Goal: Transaction & Acquisition: Purchase product/service

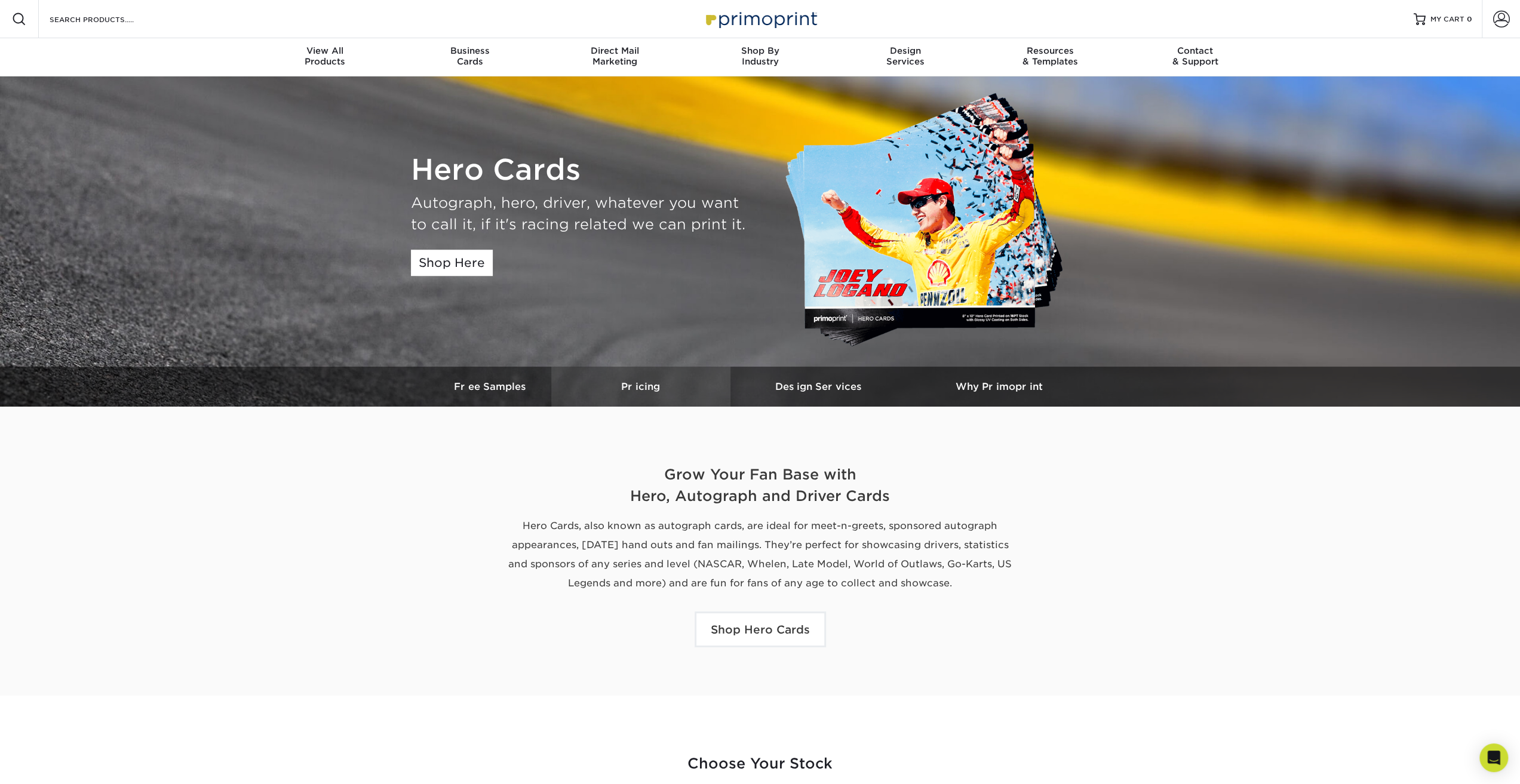
click at [629, 387] on h3 "Pricing" at bounding box center [641, 387] width 179 height 12
click at [636, 383] on h3 "Pricing" at bounding box center [641, 387] width 179 height 12
click at [437, 265] on link "Shop Here" at bounding box center [452, 262] width 82 height 26
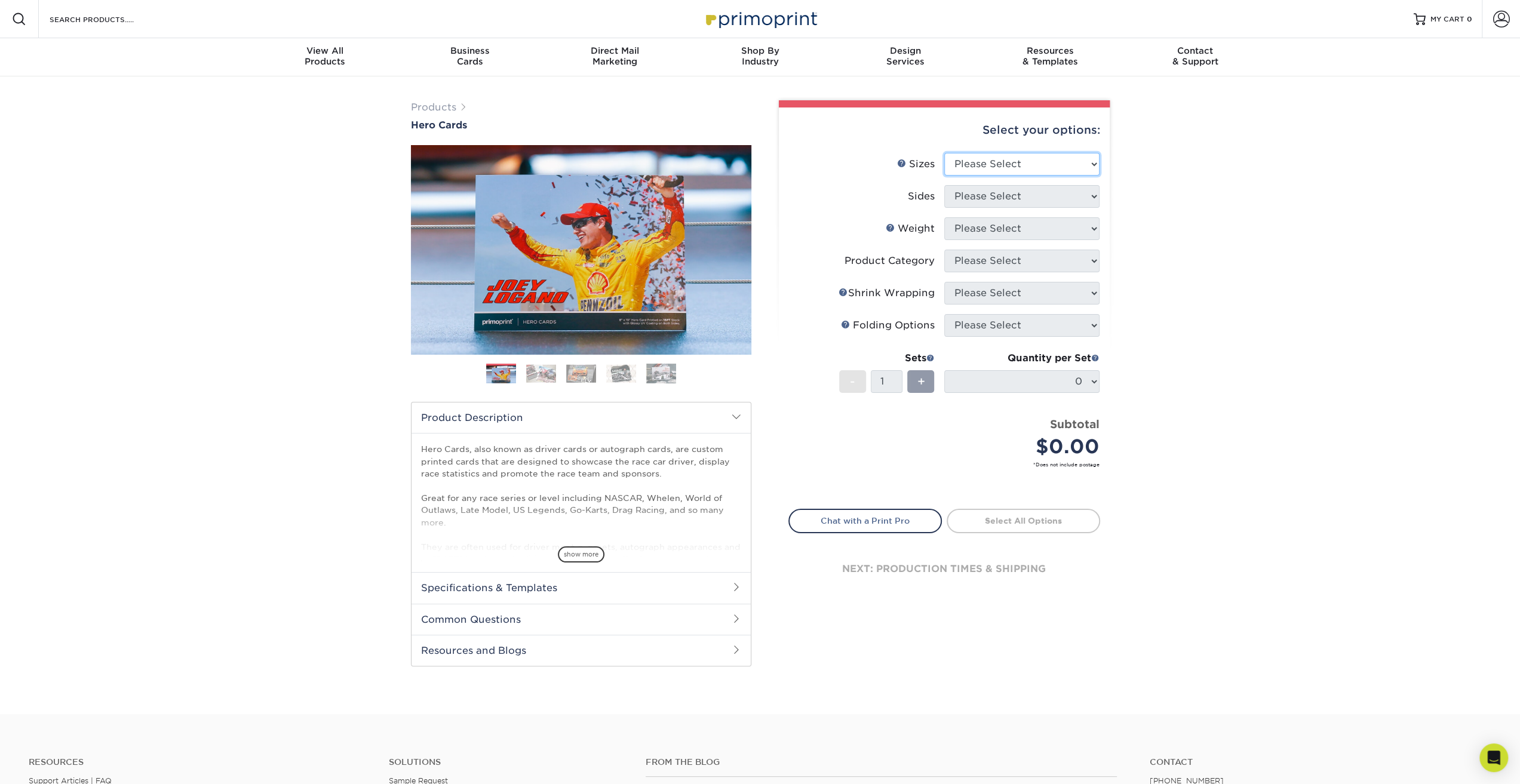
click at [1095, 162] on select "Please Select 1.5" x 7" 4" x 6" 5" x 7" 6" x 8" 6" x 8.5" 6" x 9" 7" x 8.5" 7.5…" at bounding box center [1022, 164] width 155 height 23
select select "8.50x11.00"
click at [945, 153] on select "Please Select 1.5" x 7" 4" x 6" 5" x 7" 6" x 8" 6" x 8.5" 6" x 9" 7" x 8.5" 7.5…" at bounding box center [1022, 164] width 155 height 23
click at [1058, 192] on select "Please Select Print Both Sides Print Front Only" at bounding box center [1022, 196] width 155 height 23
select select "13abbda7-1d64-4f25-8bb2-c179b224825d"
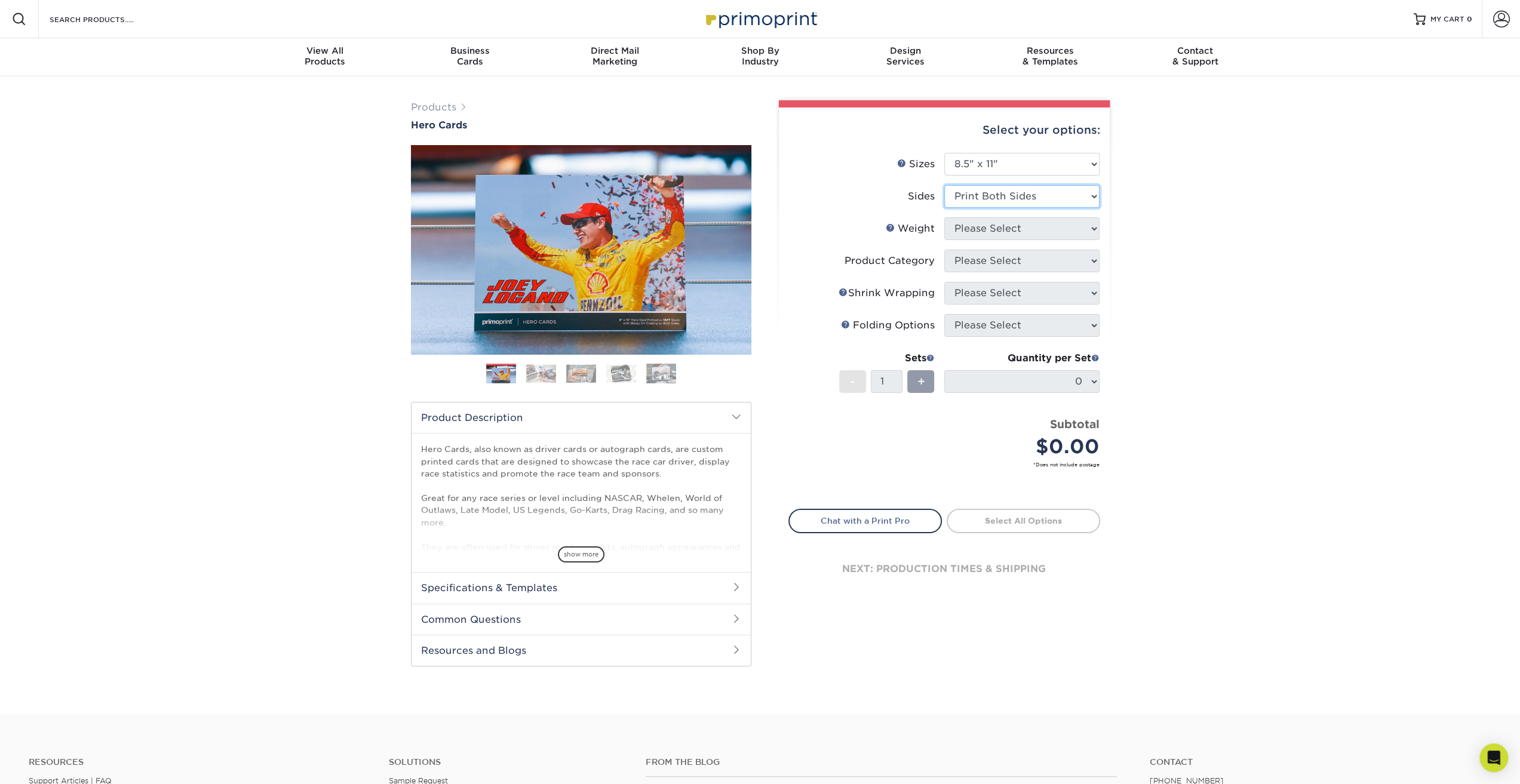
click at [945, 185] on select "Please Select Print Both Sides Print Front Only" at bounding box center [1022, 196] width 155 height 23
click at [1047, 226] on select "Please Select 100LB 14PT 16PT" at bounding box center [1022, 228] width 155 height 23
select select "16PT"
click at [945, 217] on select "Please Select 100LB 14PT 16PT" at bounding box center [1022, 228] width 155 height 23
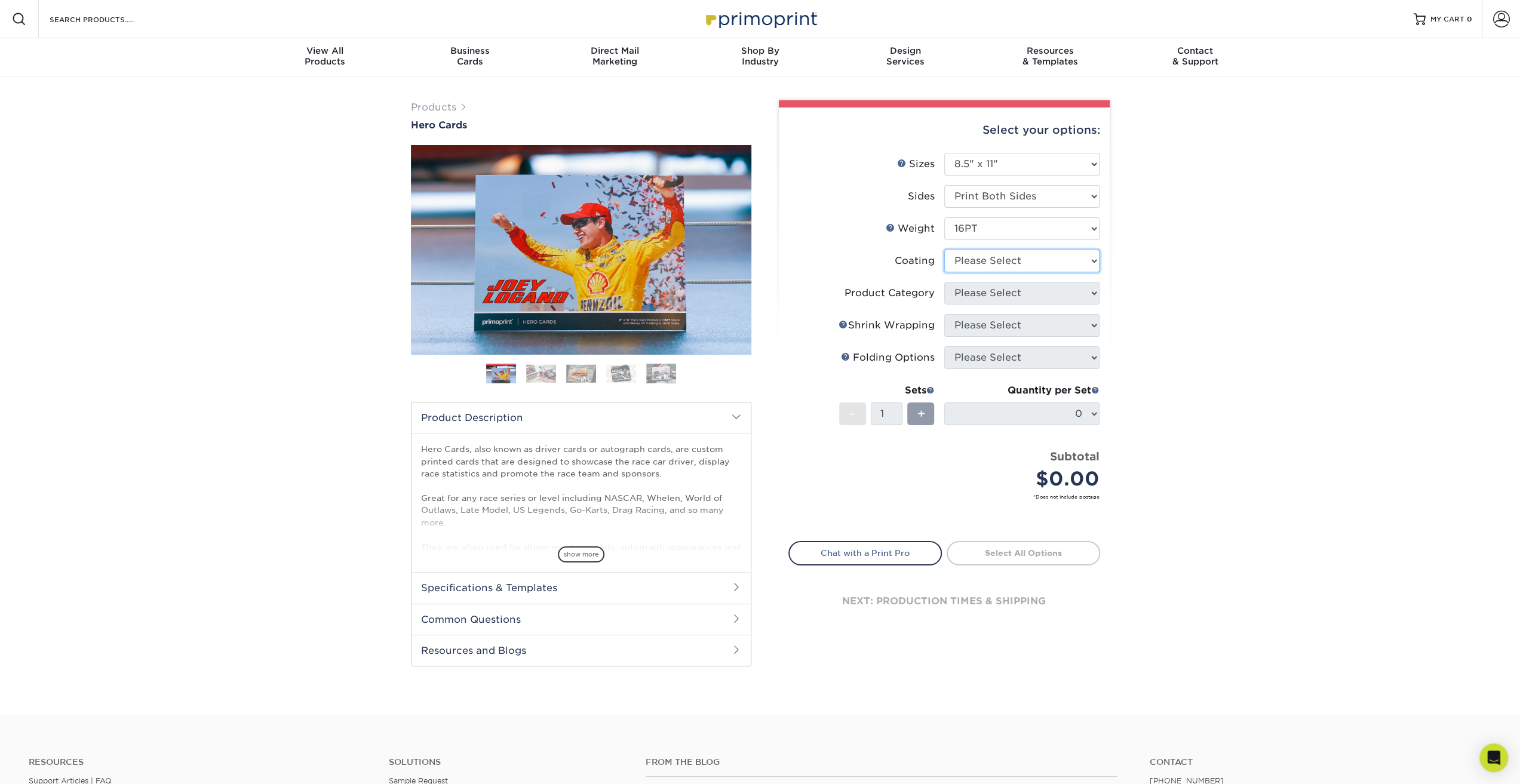
click at [1046, 260] on select at bounding box center [1022, 260] width 155 height 23
click at [945, 250] on select at bounding box center [1022, 260] width 155 height 23
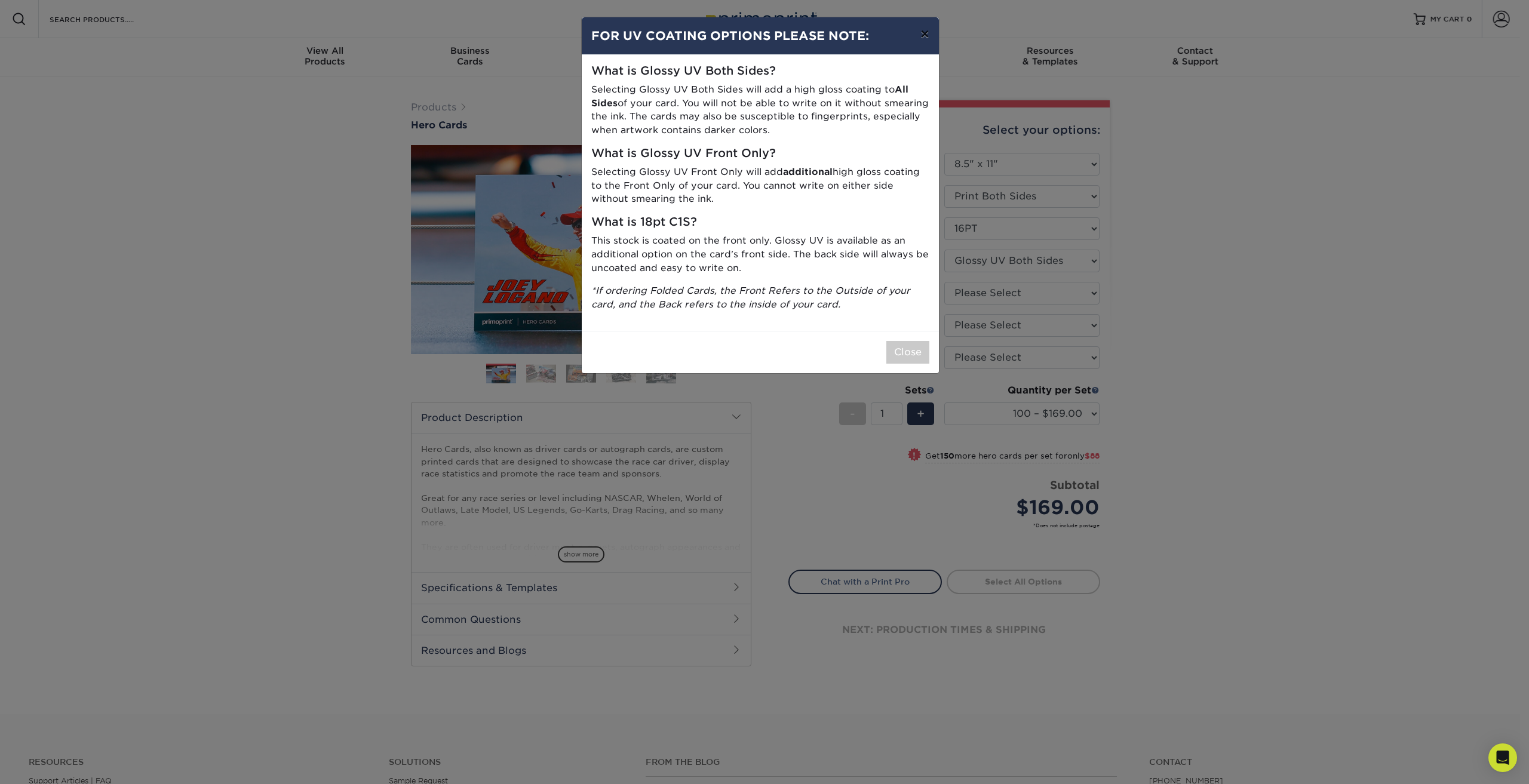
click at [925, 36] on button "×" at bounding box center [924, 33] width 27 height 33
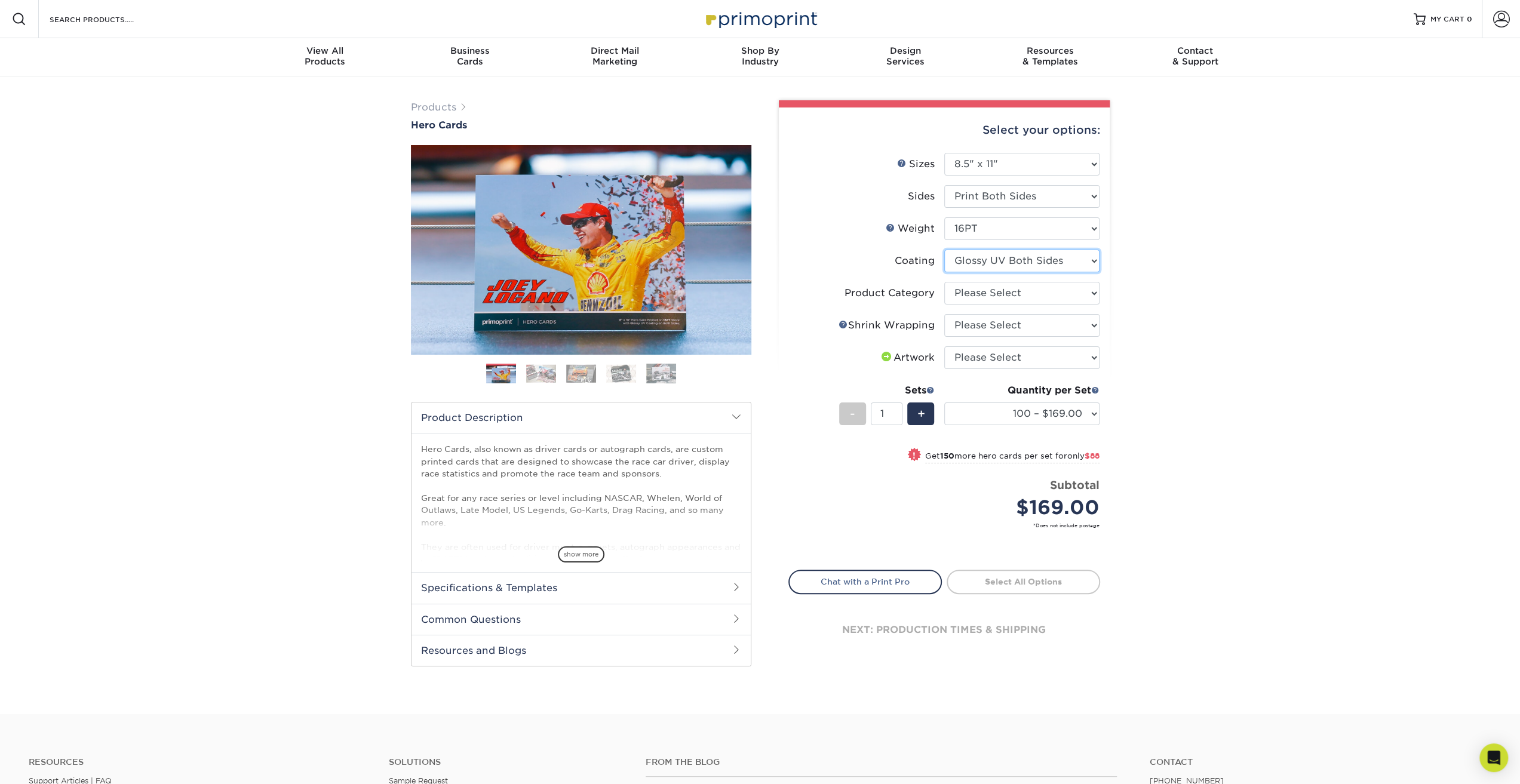
click at [1088, 260] on select at bounding box center [1022, 260] width 155 height 23
select select "121bb7b5-3b4d-429f-bd8d-bbf80e953313"
click at [945, 250] on select at bounding box center [1022, 260] width 155 height 23
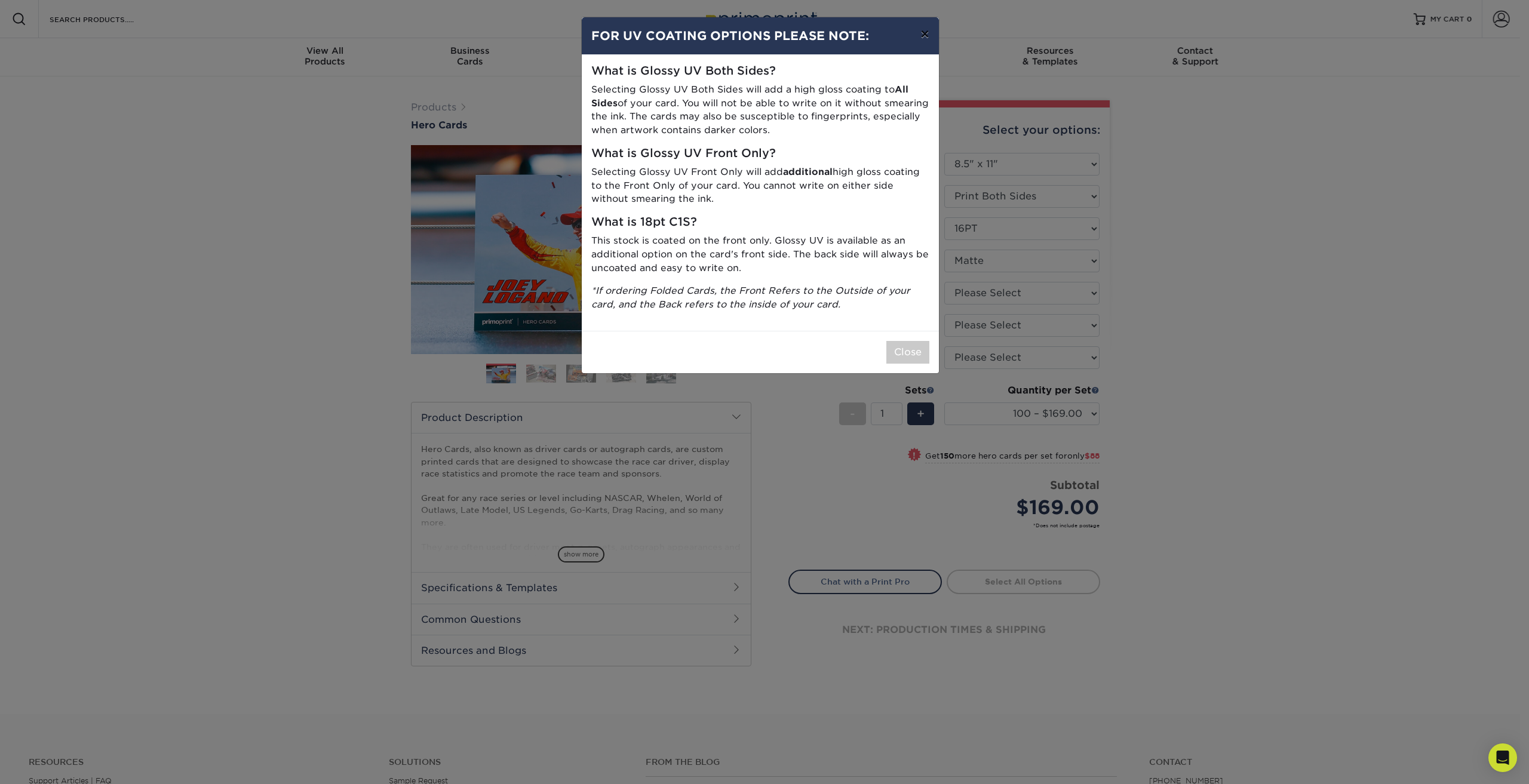
click at [922, 40] on button "×" at bounding box center [924, 33] width 27 height 33
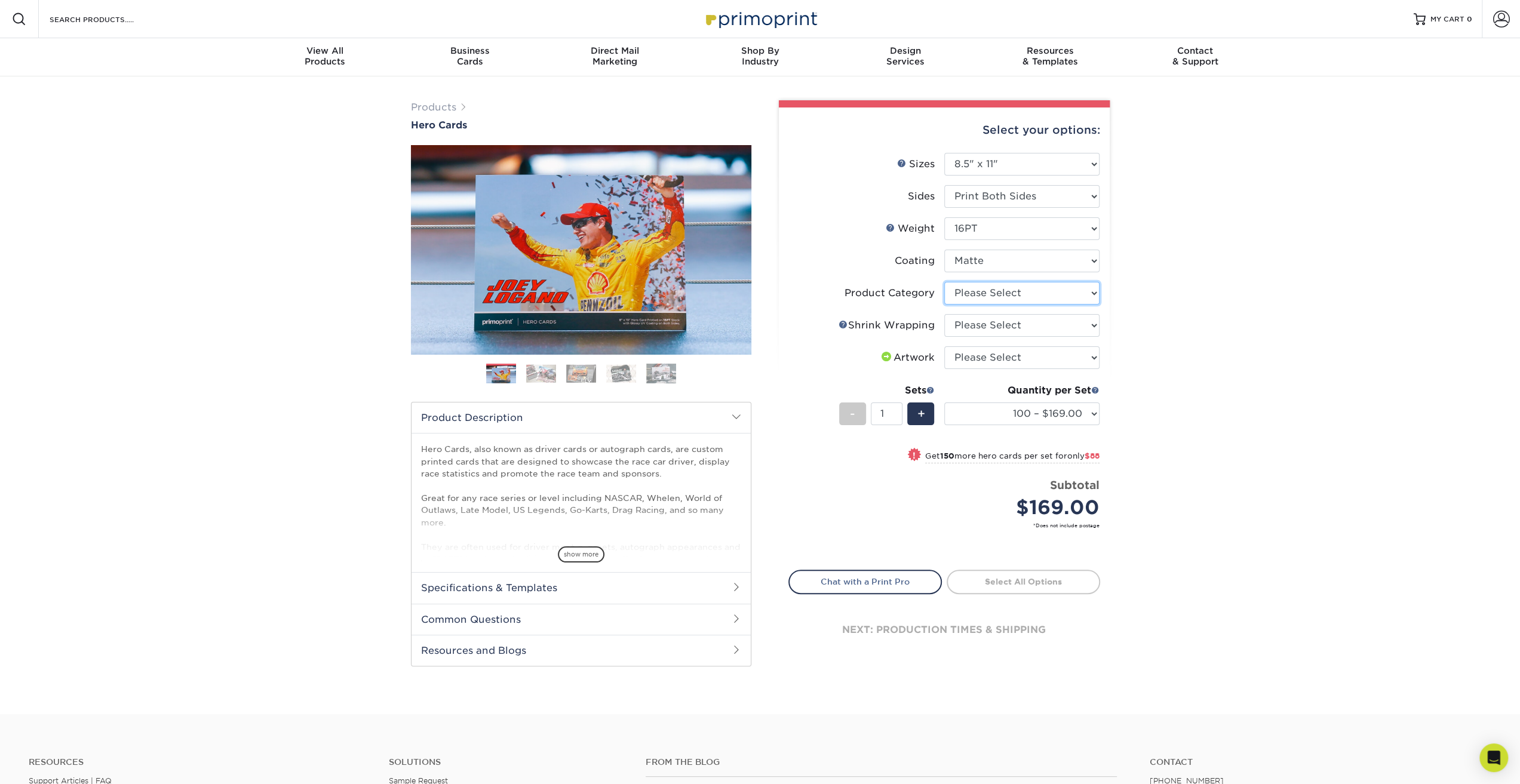
click at [1094, 291] on select "Please Select Sell Sheets" at bounding box center [1022, 293] width 155 height 23
click at [1090, 296] on select "Please Select Sell Sheets" at bounding box center [1022, 293] width 155 height 23
click at [1094, 295] on select "Please Select Sell Sheets" at bounding box center [1022, 293] width 155 height 23
click at [1084, 328] on select "Please Select No Shrink Wrapping Shrink Wrap 100 Per Package Shrink Wrap 50 Per…" at bounding box center [1022, 325] width 155 height 23
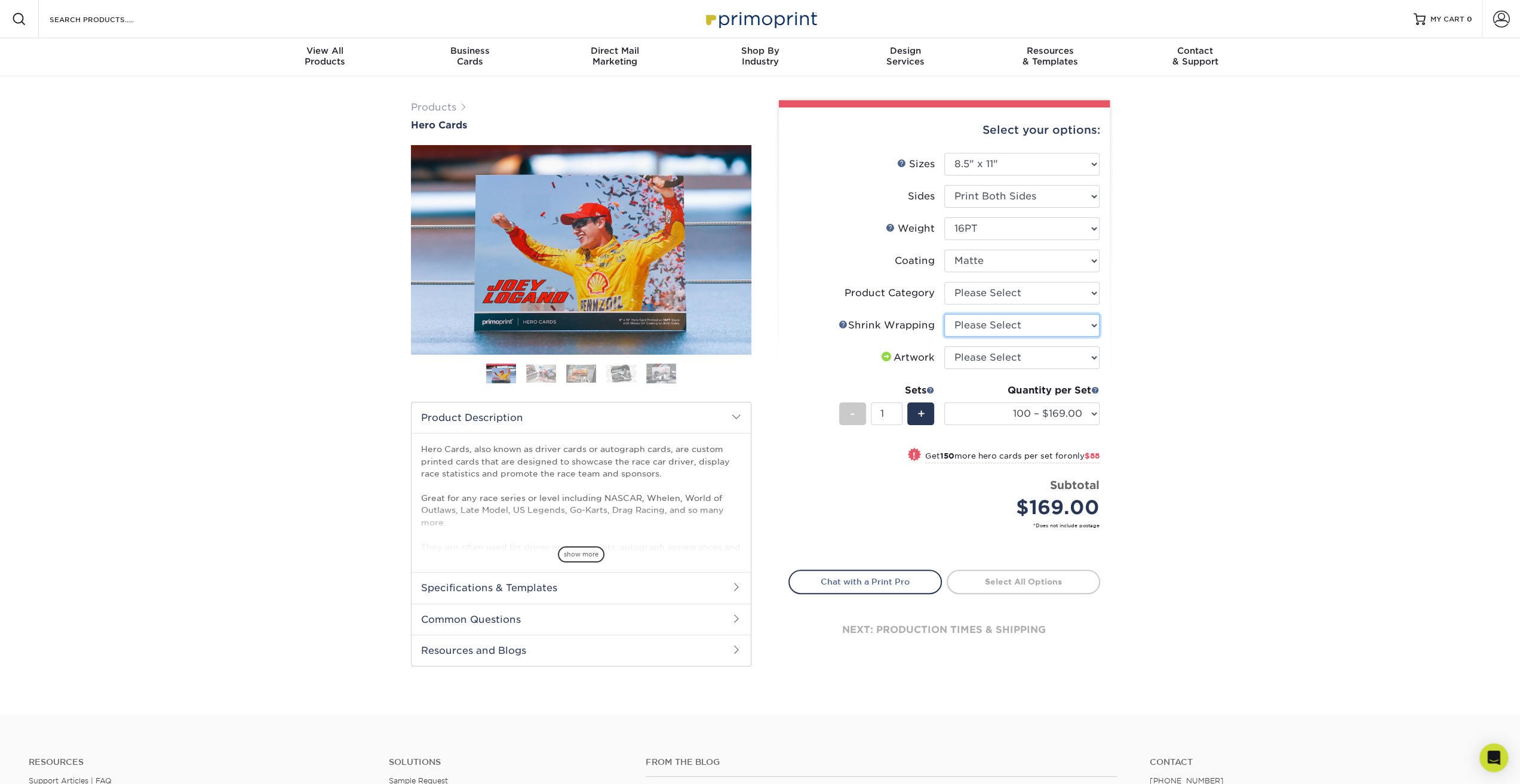
click at [1084, 328] on select "Please Select No Shrink Wrapping Shrink Wrap 100 Per Package Shrink Wrap 50 Per…" at bounding box center [1022, 325] width 155 height 23
click at [1077, 357] on select "Please Select I will upload files I need a design - $150" at bounding box center [1022, 357] width 155 height 23
select select "upload"
click at [945, 346] on select "Please Select I will upload files I need a design - $150" at bounding box center [1022, 357] width 155 height 23
click at [1092, 412] on select "100 – $169.00 250 – $257.00 500 – $307.00 1000 – $353.00 2500 – $595.00 5000 – …" at bounding box center [1022, 414] width 155 height 23
